Goal: Information Seeking & Learning: Learn about a topic

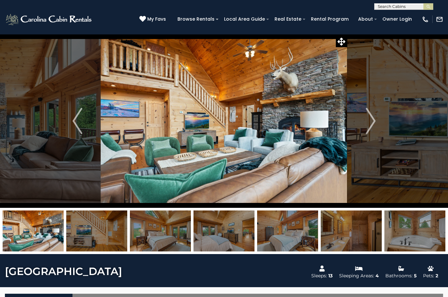
click at [78, 119] on img "Previous" at bounding box center [78, 121] width 10 height 26
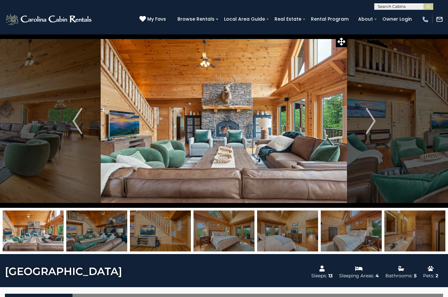
click at [81, 119] on img "Previous" at bounding box center [78, 121] width 10 height 26
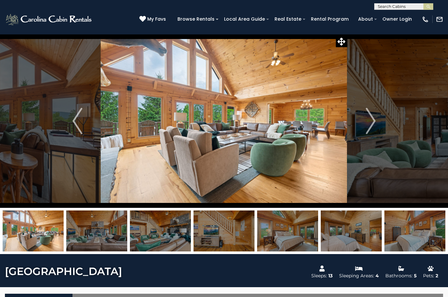
click at [377, 130] on button "Next" at bounding box center [371, 121] width 47 height 174
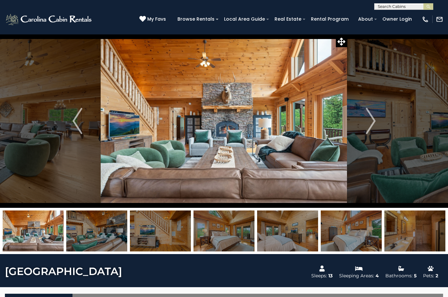
click at [372, 128] on img "Next" at bounding box center [371, 121] width 10 height 26
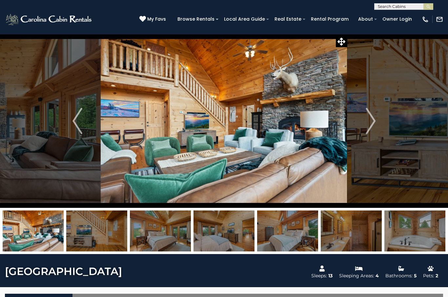
click at [371, 127] on img "Next" at bounding box center [371, 121] width 10 height 26
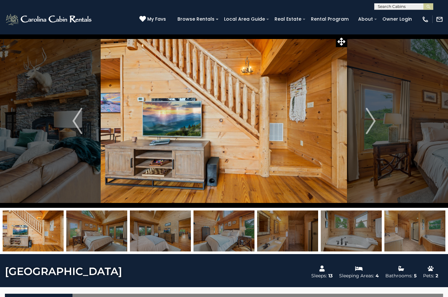
click at [374, 124] on img "Next" at bounding box center [371, 121] width 10 height 26
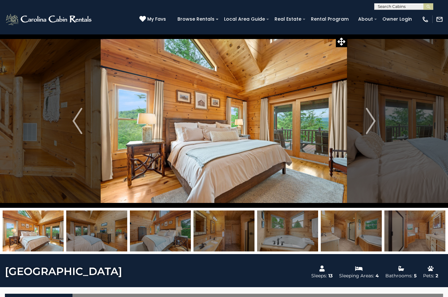
click at [370, 129] on img "Next" at bounding box center [371, 121] width 10 height 26
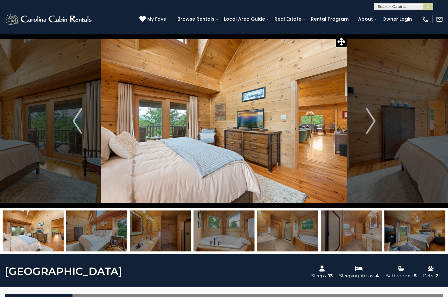
click at [366, 127] on img "Next" at bounding box center [371, 121] width 10 height 26
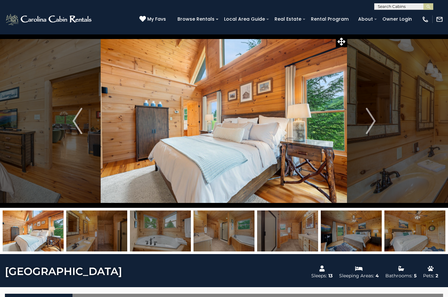
click at [365, 126] on button "Next" at bounding box center [371, 121] width 47 height 174
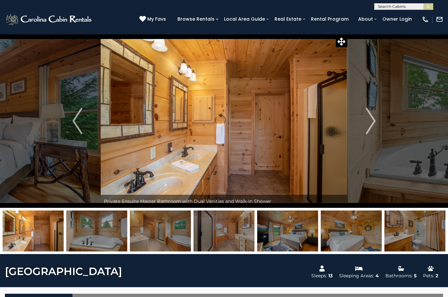
click at [368, 126] on img "Next" at bounding box center [371, 121] width 10 height 26
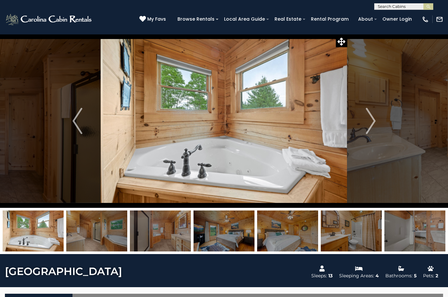
click at [369, 127] on img "Next" at bounding box center [371, 121] width 10 height 26
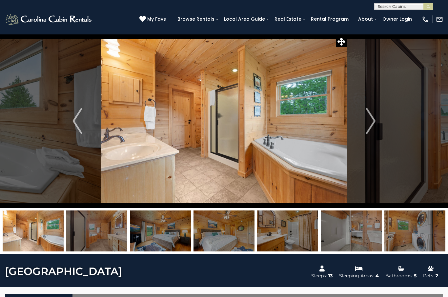
click at [368, 126] on img "Next" at bounding box center [371, 121] width 10 height 26
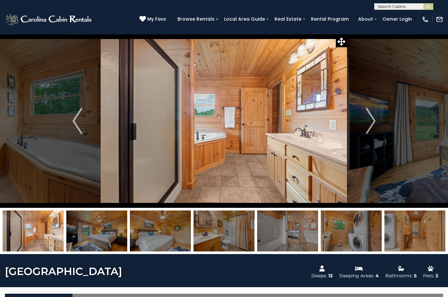
click at [373, 128] on img "Next" at bounding box center [371, 121] width 10 height 26
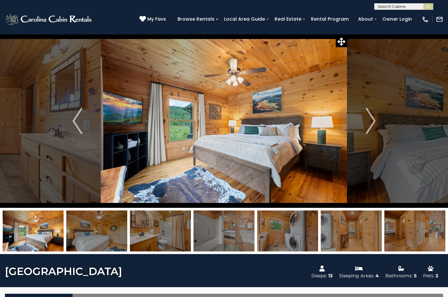
click at [373, 125] on img "Next" at bounding box center [371, 121] width 10 height 26
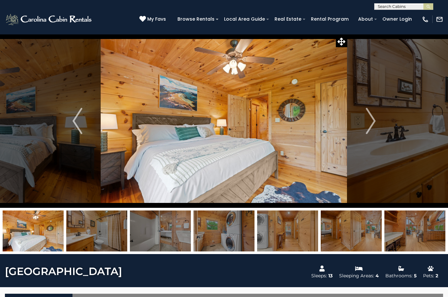
click at [372, 127] on img "Next" at bounding box center [371, 121] width 10 height 26
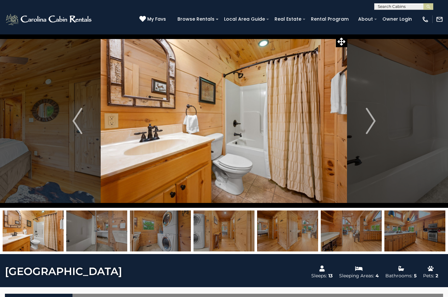
click at [374, 125] on img "Next" at bounding box center [371, 121] width 10 height 26
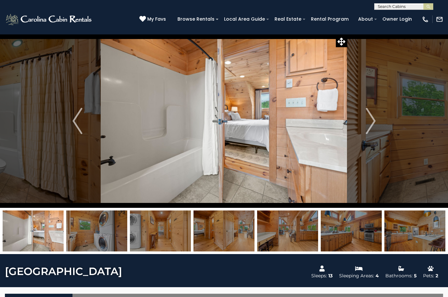
click at [376, 127] on button "Next" at bounding box center [371, 121] width 47 height 174
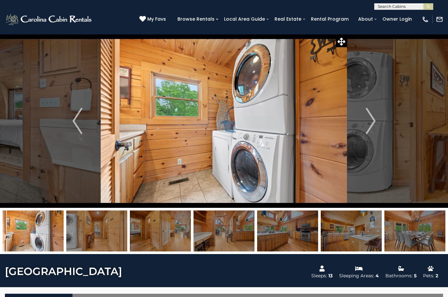
click at [376, 123] on img "Next" at bounding box center [371, 121] width 10 height 26
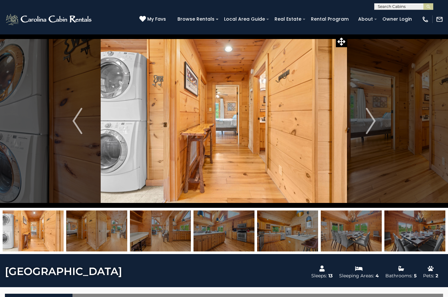
click at [380, 114] on button "Next" at bounding box center [371, 121] width 47 height 174
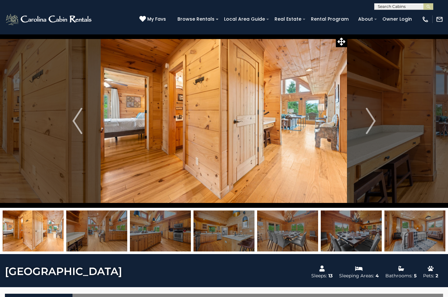
click at [379, 119] on button "Next" at bounding box center [371, 121] width 47 height 174
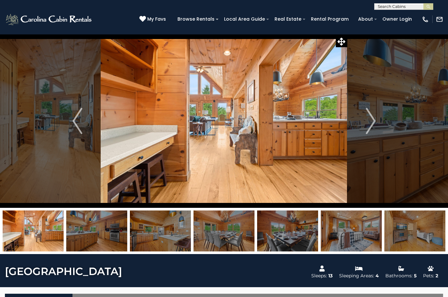
click at [380, 121] on button "Next" at bounding box center [371, 121] width 47 height 174
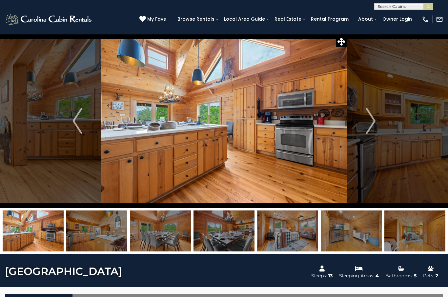
click at [376, 124] on img "Next" at bounding box center [371, 121] width 10 height 26
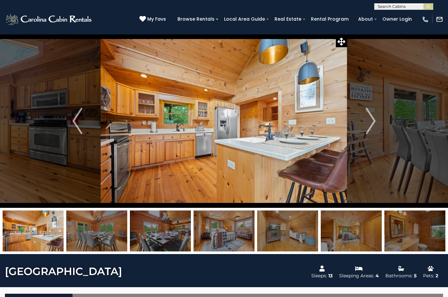
click at [378, 122] on button "Next" at bounding box center [371, 121] width 47 height 174
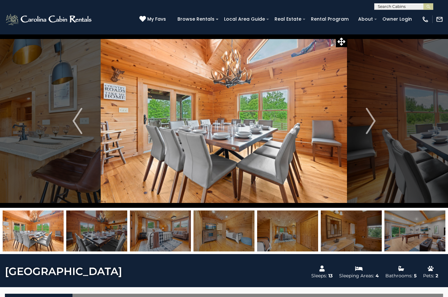
click at [370, 125] on img "Next" at bounding box center [371, 121] width 10 height 26
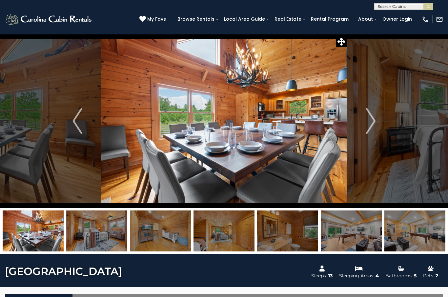
click at [370, 123] on img "Next" at bounding box center [371, 121] width 10 height 26
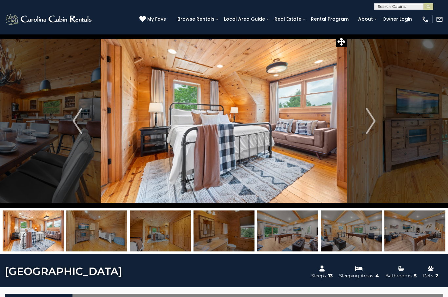
click at [371, 123] on img "Next" at bounding box center [371, 121] width 10 height 26
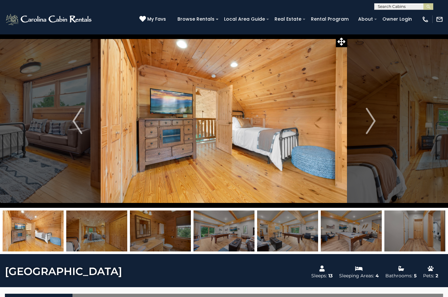
click at [370, 125] on img "Next" at bounding box center [371, 121] width 10 height 26
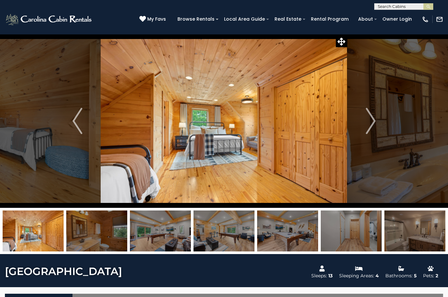
click at [372, 123] on img "Next" at bounding box center [371, 121] width 10 height 26
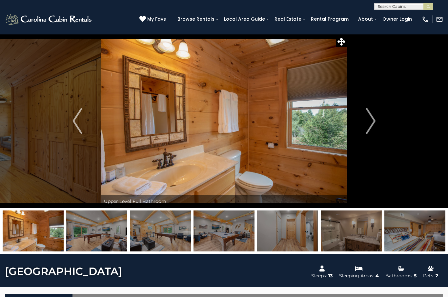
click at [372, 122] on img "Next" at bounding box center [371, 121] width 10 height 26
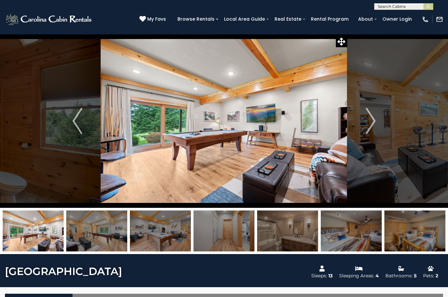
click at [371, 120] on img "Next" at bounding box center [371, 121] width 10 height 26
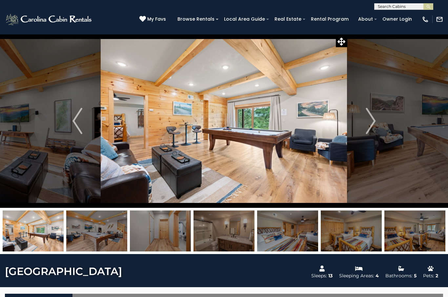
click at [371, 124] on img "Next" at bounding box center [371, 121] width 10 height 26
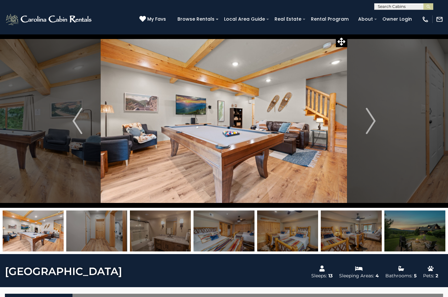
click at [368, 125] on img "Next" at bounding box center [371, 121] width 10 height 26
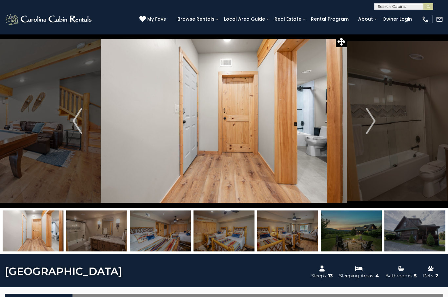
click at [366, 124] on img "Next" at bounding box center [371, 121] width 10 height 26
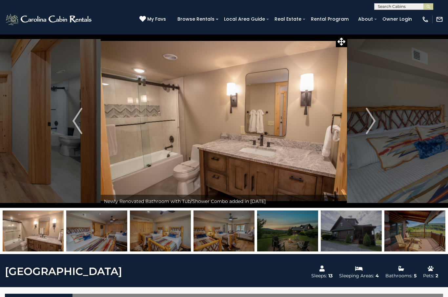
click at [370, 132] on img "Next" at bounding box center [371, 121] width 10 height 26
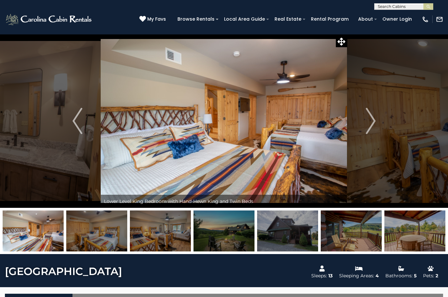
click at [369, 130] on img "Next" at bounding box center [371, 121] width 10 height 26
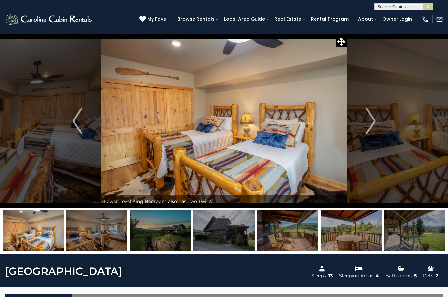
click at [367, 123] on img "Next" at bounding box center [371, 121] width 10 height 26
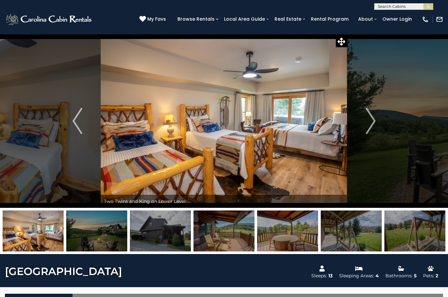
click at [372, 118] on img "Next" at bounding box center [371, 121] width 10 height 26
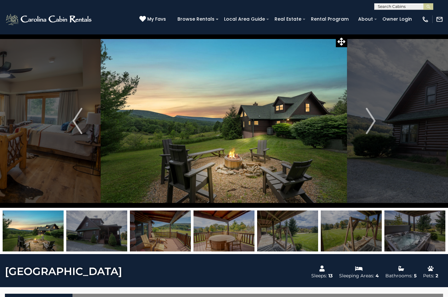
click at [363, 122] on button "Next" at bounding box center [371, 121] width 47 height 174
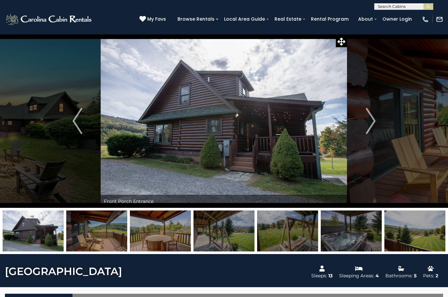
click at [366, 127] on img "Next" at bounding box center [371, 121] width 10 height 26
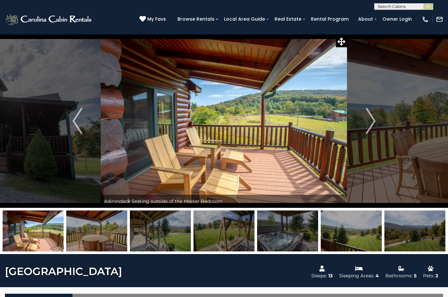
click at [368, 123] on img "Next" at bounding box center [371, 121] width 10 height 26
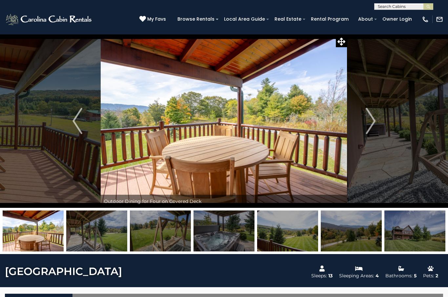
click at [371, 117] on img "Next" at bounding box center [371, 121] width 10 height 26
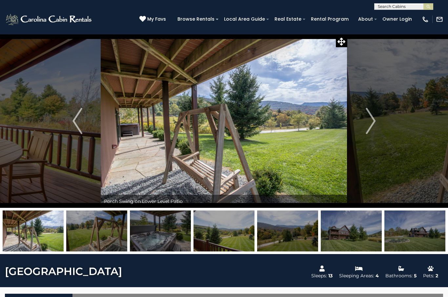
click at [370, 123] on img "Next" at bounding box center [371, 121] width 10 height 26
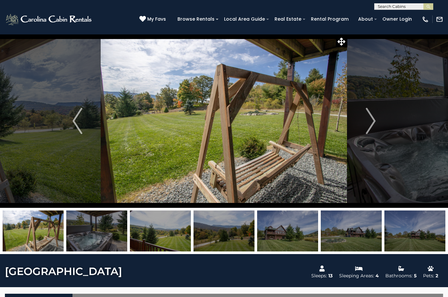
click at [369, 124] on img "Next" at bounding box center [371, 121] width 10 height 26
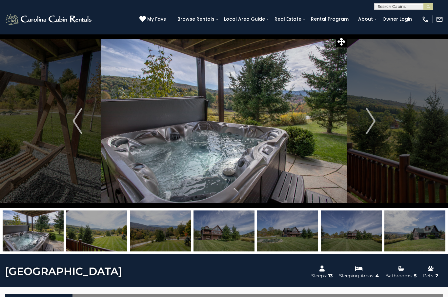
click at [366, 126] on img "Next" at bounding box center [371, 121] width 10 height 26
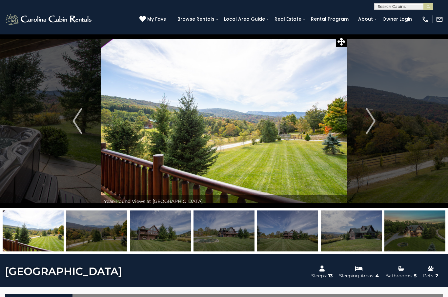
click at [369, 123] on img "Next" at bounding box center [371, 121] width 10 height 26
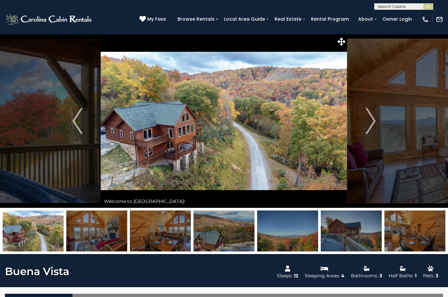
click at [369, 124] on img "Next" at bounding box center [371, 121] width 10 height 26
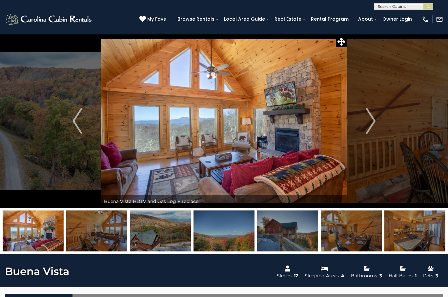
click at [85, 119] on button "Previous" at bounding box center [77, 121] width 47 height 174
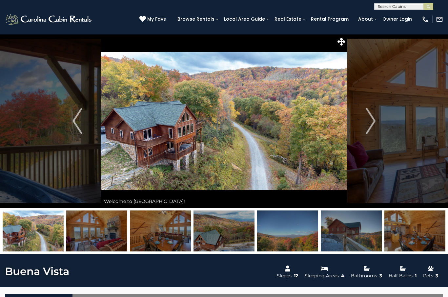
click at [368, 118] on img "Next" at bounding box center [371, 121] width 10 height 26
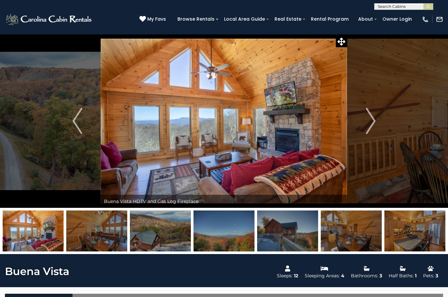
click at [367, 120] on img "Next" at bounding box center [371, 121] width 10 height 26
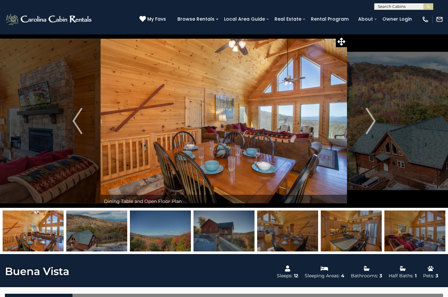
click at [365, 123] on button "Next" at bounding box center [371, 121] width 47 height 174
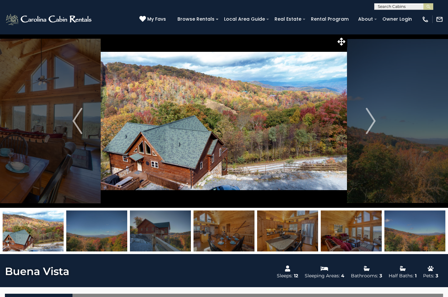
click at [369, 122] on img "Next" at bounding box center [371, 121] width 10 height 26
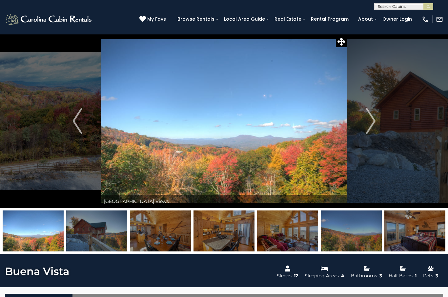
click at [371, 123] on img "Next" at bounding box center [371, 121] width 10 height 26
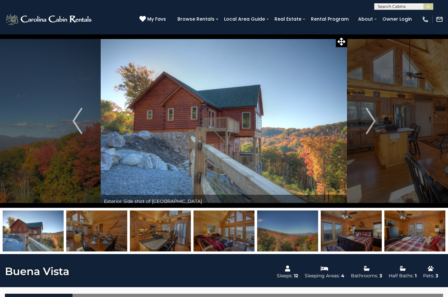
click at [370, 117] on img "Next" at bounding box center [371, 121] width 10 height 26
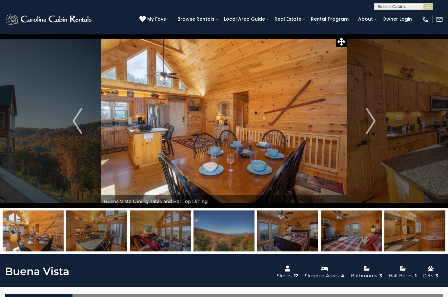
click at [371, 119] on img "Next" at bounding box center [371, 121] width 10 height 26
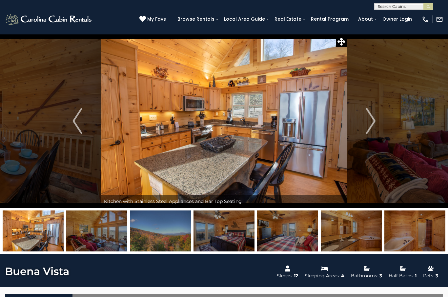
click at [371, 118] on img "Next" at bounding box center [371, 121] width 10 height 26
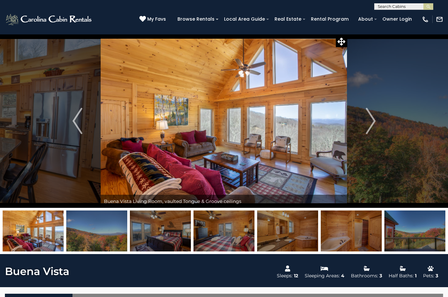
click at [371, 121] on img "Next" at bounding box center [371, 121] width 10 height 26
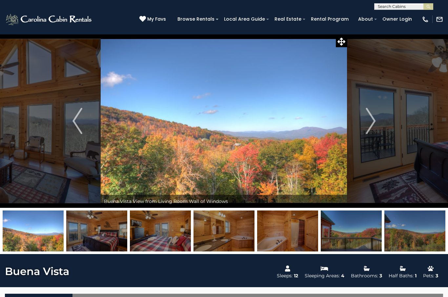
click at [370, 126] on img "Next" at bounding box center [371, 121] width 10 height 26
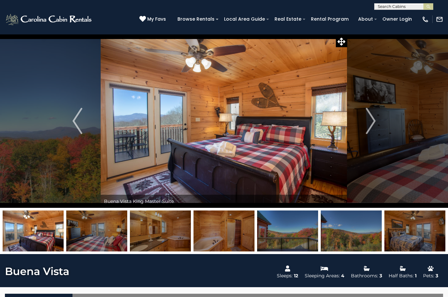
click at [371, 125] on img "Next" at bounding box center [371, 121] width 10 height 26
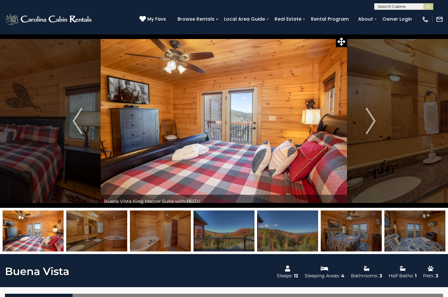
click at [370, 121] on img "Next" at bounding box center [371, 121] width 10 height 26
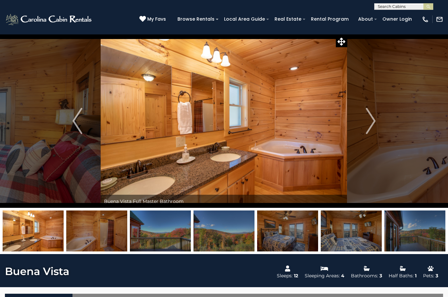
click at [372, 126] on img "Next" at bounding box center [371, 121] width 10 height 26
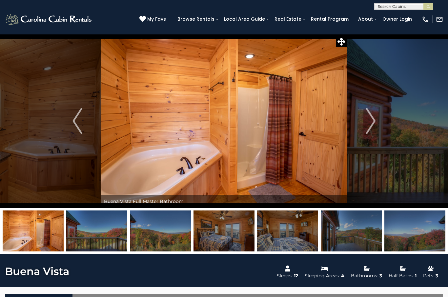
click at [368, 121] on img "Next" at bounding box center [371, 121] width 10 height 26
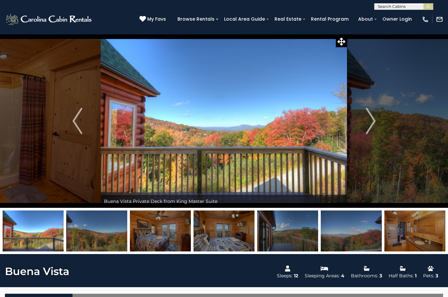
click at [367, 122] on img "Next" at bounding box center [371, 121] width 10 height 26
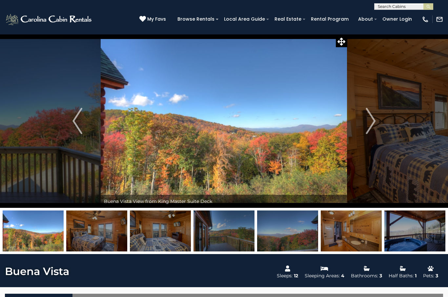
click at [370, 123] on img "Next" at bounding box center [371, 121] width 10 height 26
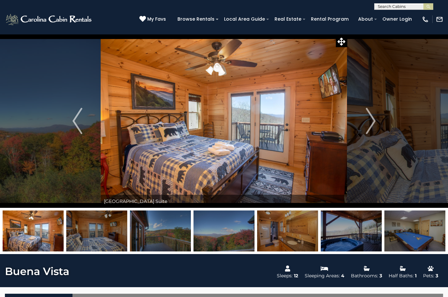
click at [370, 124] on img "Next" at bounding box center [371, 121] width 10 height 26
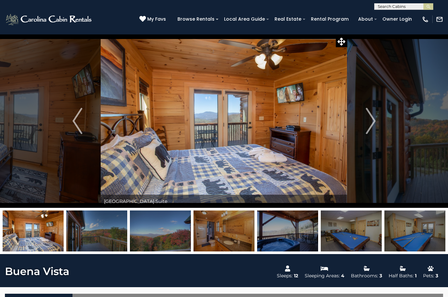
click at [369, 125] on img "Next" at bounding box center [371, 121] width 10 height 26
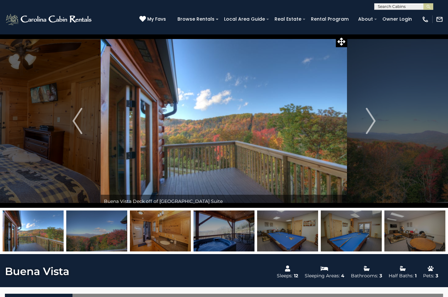
click at [370, 127] on img "Next" at bounding box center [371, 121] width 10 height 26
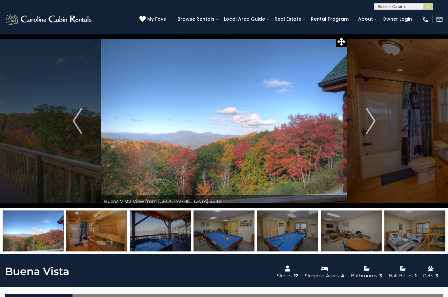
click at [370, 124] on img "Next" at bounding box center [371, 121] width 10 height 26
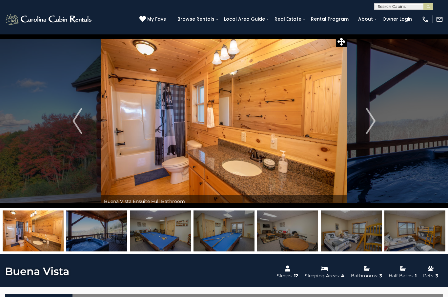
click at [371, 124] on img "Next" at bounding box center [371, 121] width 10 height 26
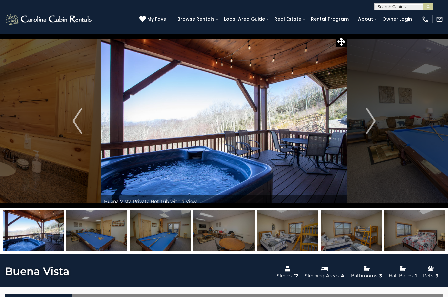
click at [372, 125] on img "Next" at bounding box center [371, 121] width 10 height 26
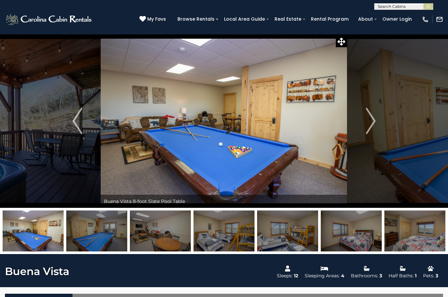
click at [374, 124] on img "Next" at bounding box center [371, 121] width 10 height 26
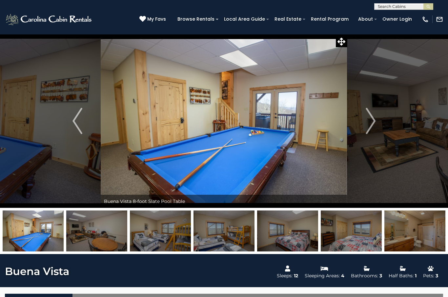
click at [372, 124] on img "Next" at bounding box center [371, 121] width 10 height 26
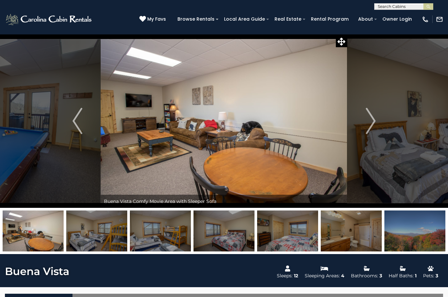
click at [371, 116] on img "Next" at bounding box center [371, 121] width 10 height 26
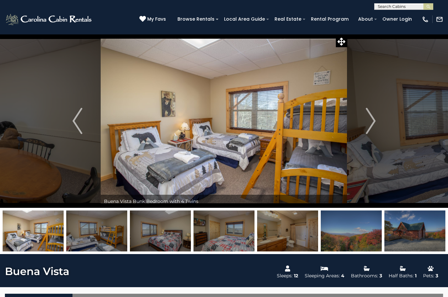
click at [371, 122] on img "Next" at bounding box center [371, 121] width 10 height 26
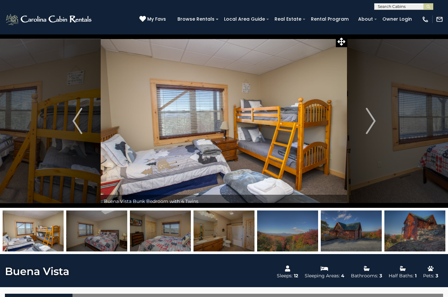
click at [370, 124] on img "Next" at bounding box center [371, 121] width 10 height 26
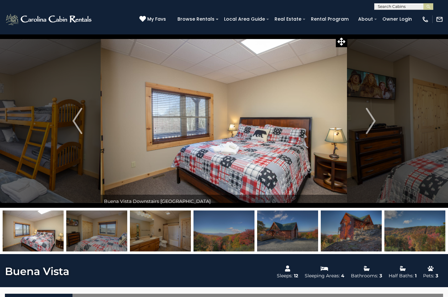
click at [371, 124] on img "Next" at bounding box center [371, 121] width 10 height 26
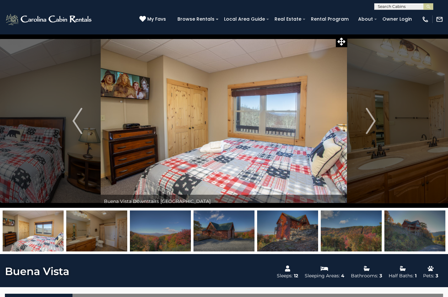
click at [371, 117] on img "Next" at bounding box center [371, 121] width 10 height 26
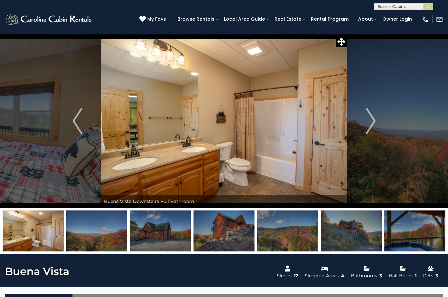
click at [368, 121] on img "Next" at bounding box center [371, 121] width 10 height 26
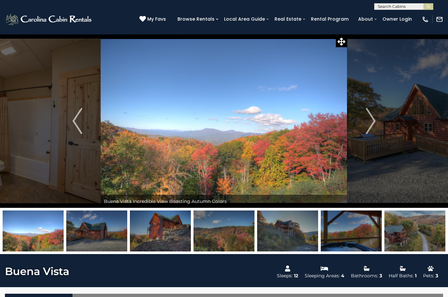
click at [368, 121] on img "Next" at bounding box center [371, 121] width 10 height 26
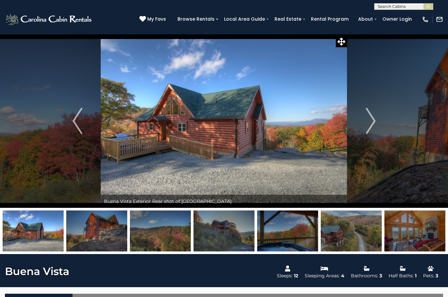
click at [369, 124] on img "Next" at bounding box center [371, 121] width 10 height 26
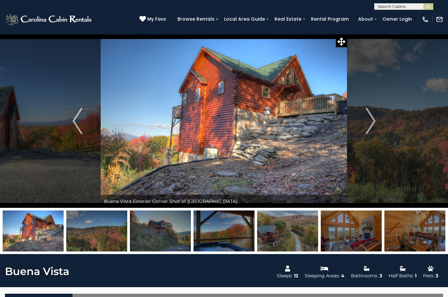
click at [370, 122] on img "Next" at bounding box center [371, 121] width 10 height 26
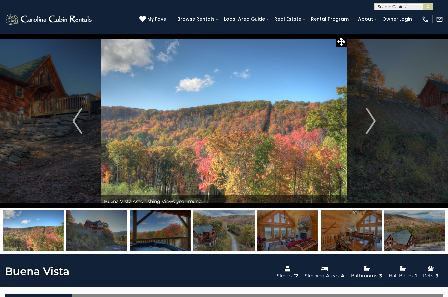
click at [369, 123] on img "Next" at bounding box center [371, 121] width 10 height 26
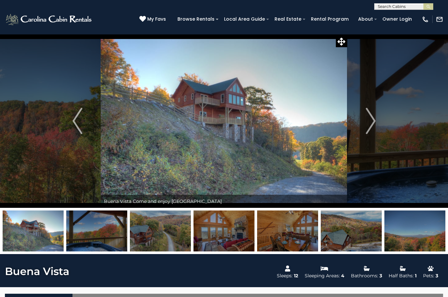
click at [369, 125] on img "Next" at bounding box center [371, 121] width 10 height 26
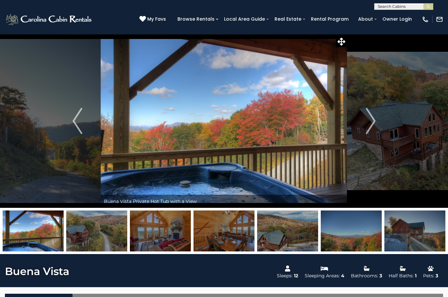
click at [372, 127] on img "Next" at bounding box center [371, 121] width 10 height 26
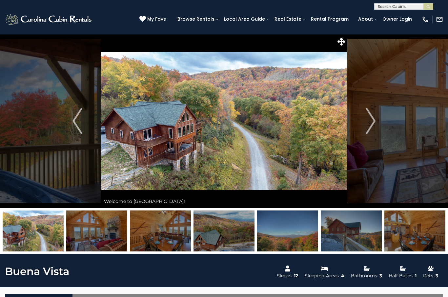
click at [372, 120] on img "Next" at bounding box center [371, 121] width 10 height 26
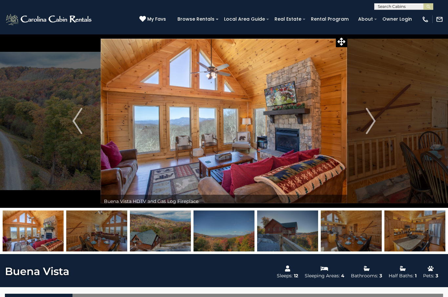
click at [372, 119] on img "Next" at bounding box center [371, 121] width 10 height 26
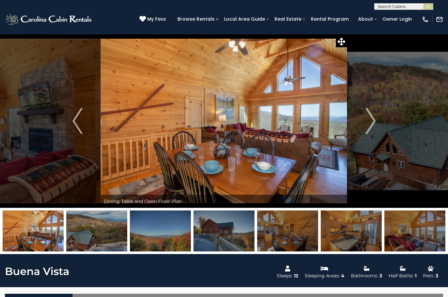
click at [373, 121] on img "Next" at bounding box center [371, 121] width 10 height 26
